Goal: Find specific page/section

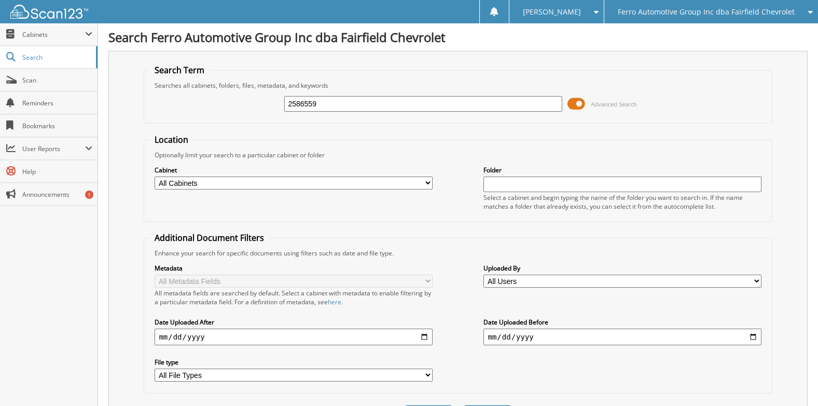
type input "2586559"
click at [464, 405] on button "Search" at bounding box center [487, 414] width 47 height 19
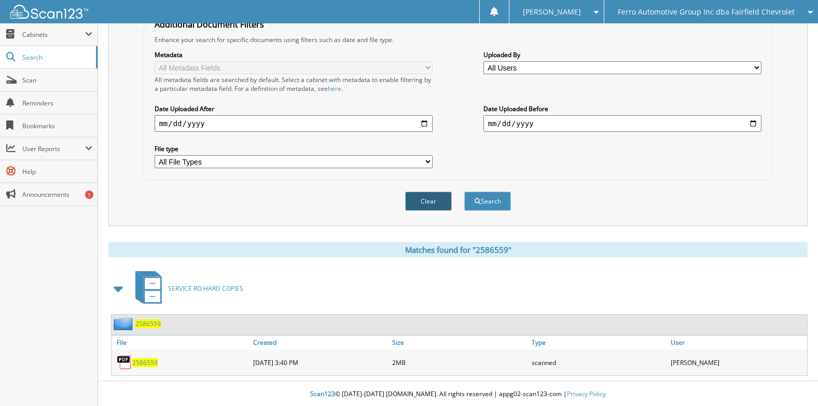
scroll to position [215, 0]
click at [143, 366] on div "2586559" at bounding box center [181, 361] width 139 height 21
click at [143, 363] on span "2586559" at bounding box center [144, 361] width 25 height 9
click at [135, 362] on span "2586559" at bounding box center [144, 361] width 25 height 9
